Goal: Information Seeking & Learning: Learn about a topic

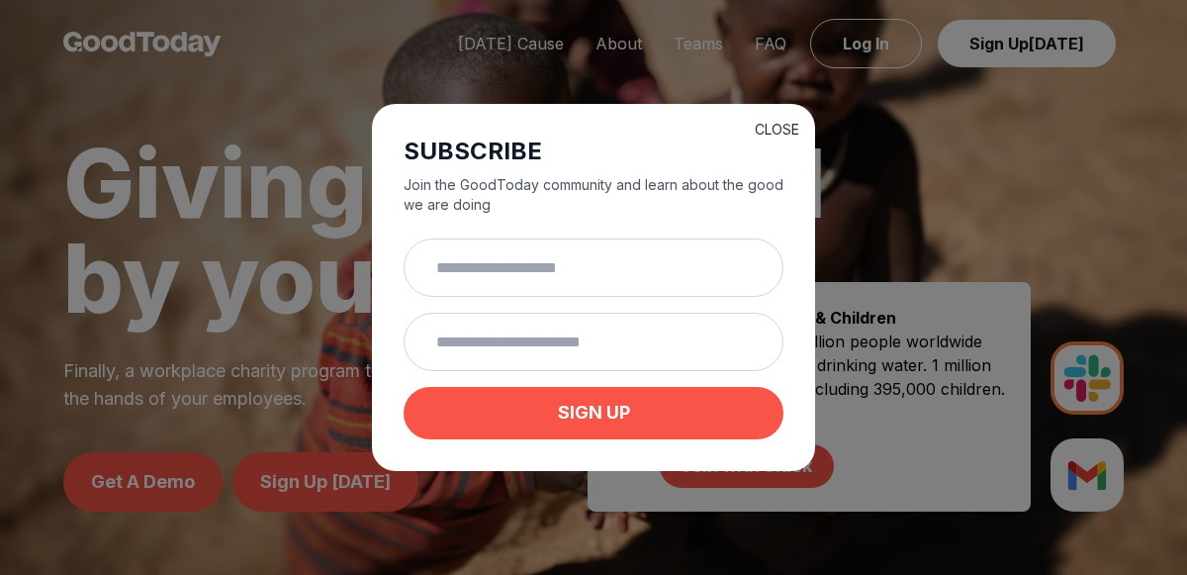
click at [780, 120] on button "CLOSE" at bounding box center [777, 130] width 45 height 20
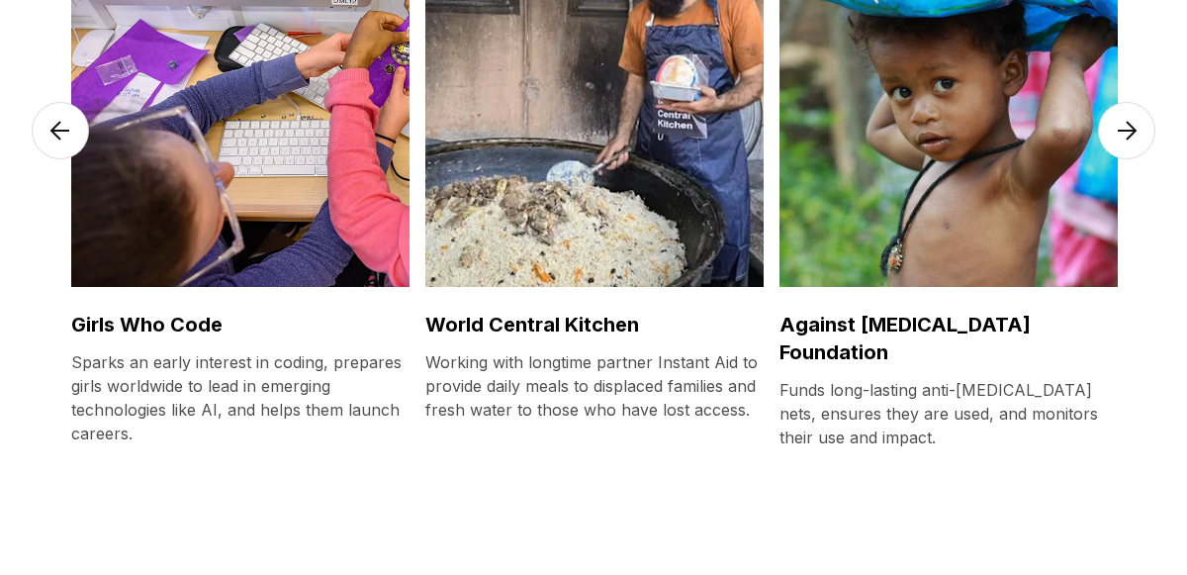
scroll to position [5171, 0]
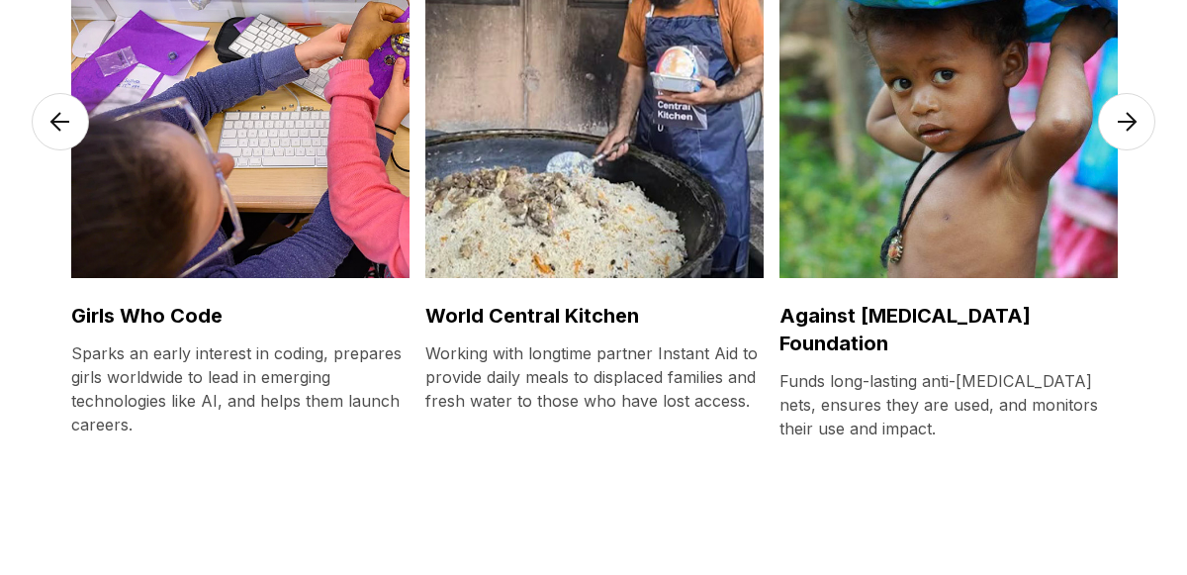
click at [995, 224] on img at bounding box center [948, 88] width 338 height 381
click at [1028, 204] on img at bounding box center [948, 88] width 338 height 381
click at [1026, 310] on h3 "Against [MEDICAL_DATA] Foundation" at bounding box center [948, 329] width 338 height 55
click at [1002, 154] on img at bounding box center [948, 88] width 338 height 381
click at [1090, 133] on img at bounding box center [948, 88] width 338 height 381
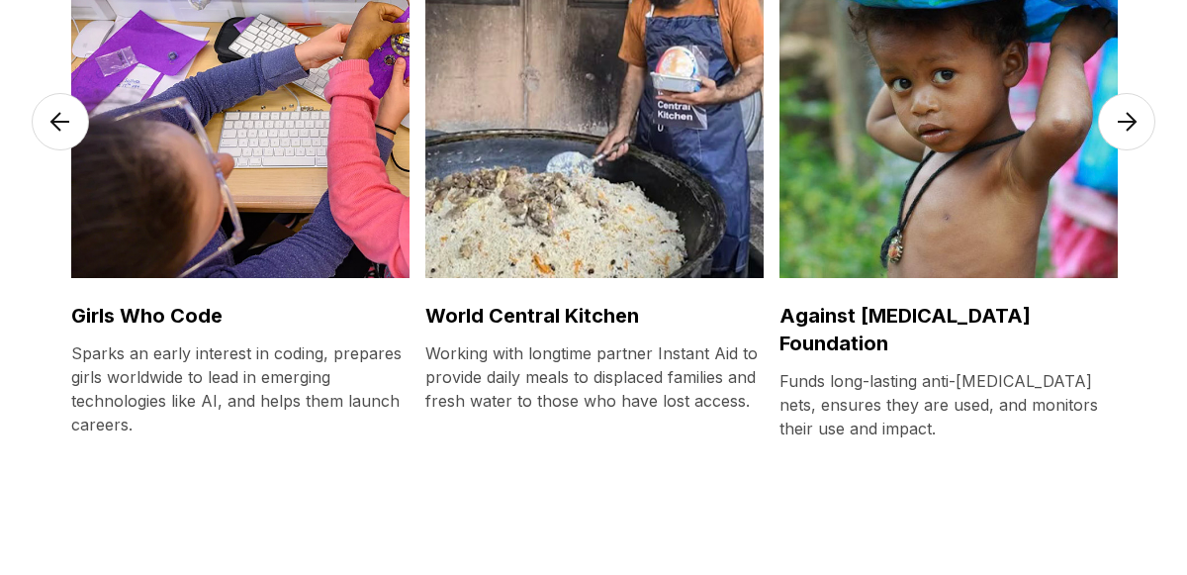
click at [1113, 132] on img at bounding box center [1126, 121] width 57 height 57
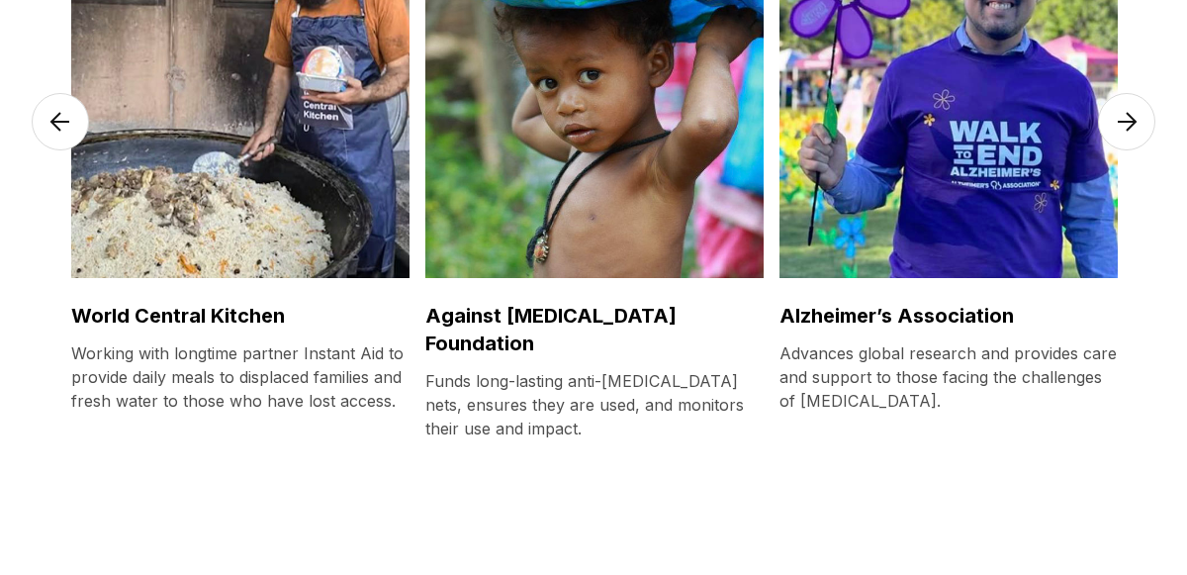
click at [725, 132] on img at bounding box center [594, 88] width 338 height 381
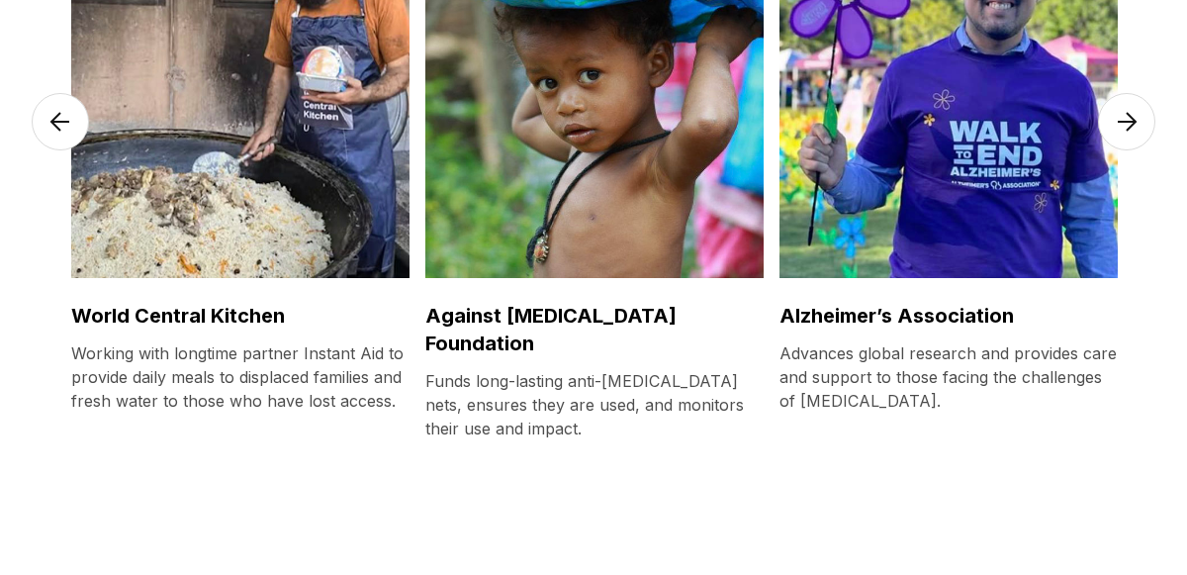
click at [627, 312] on h3 "Against [MEDICAL_DATA] Foundation" at bounding box center [594, 329] width 338 height 55
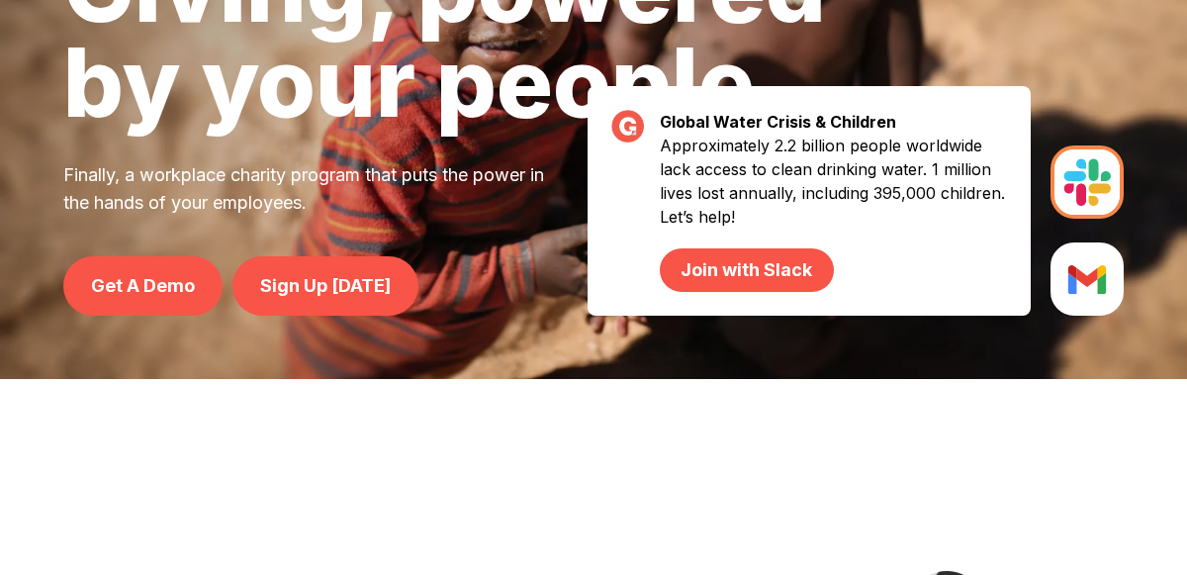
scroll to position [0, 0]
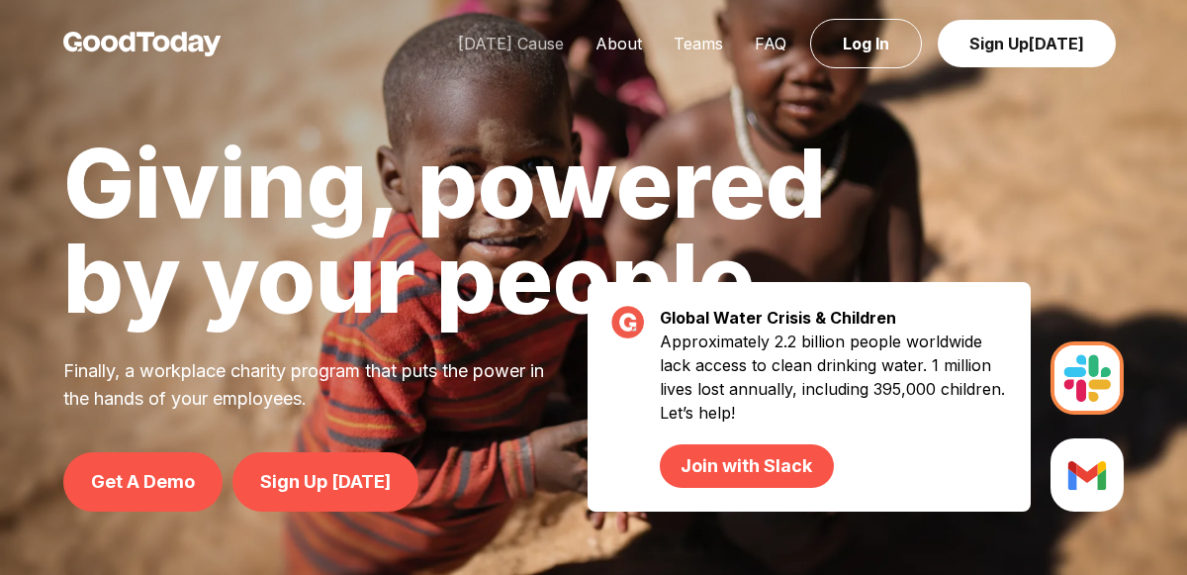
click at [482, 43] on link "[DATE] Cause" at bounding box center [510, 44] width 137 height 20
